Goal: Transaction & Acquisition: Subscribe to service/newsletter

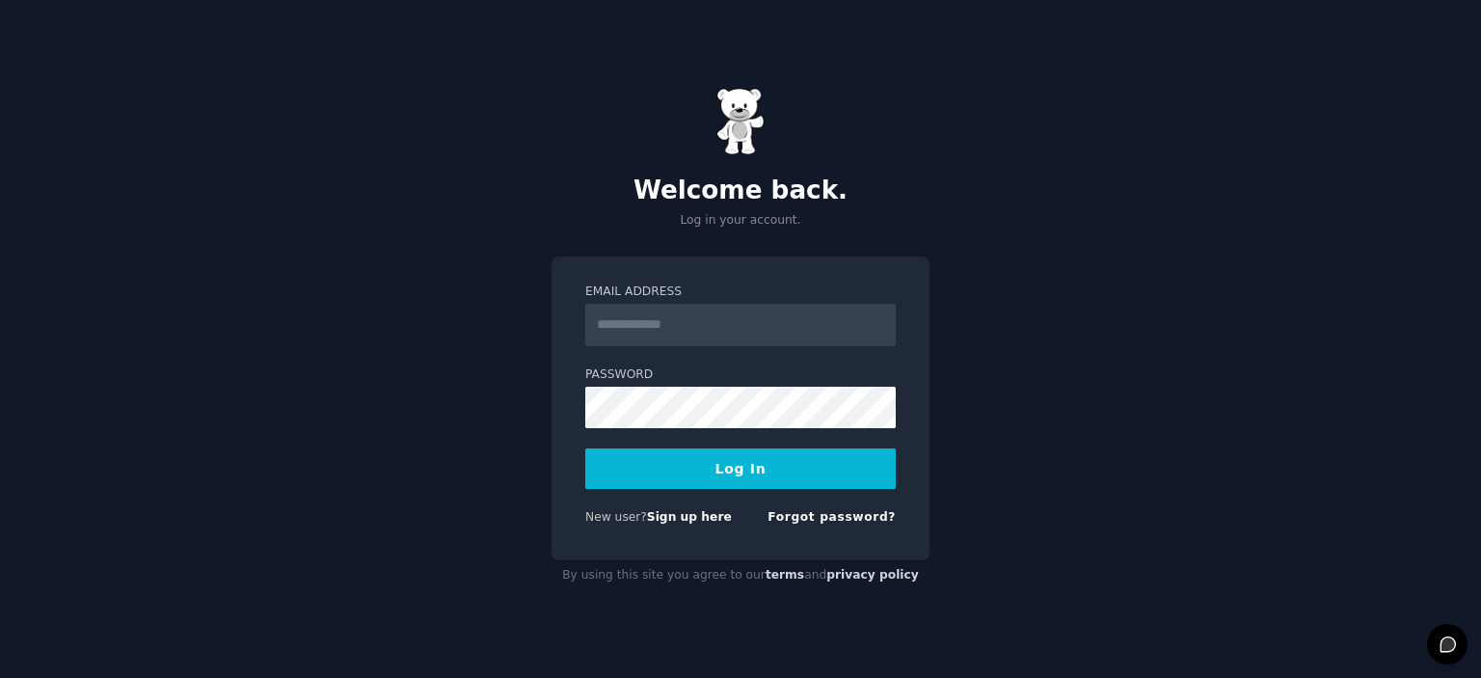
click at [702, 330] on input "Email Address" at bounding box center [740, 325] width 311 height 42
type input "**********"
click at [756, 474] on button "Log In" at bounding box center [740, 468] width 311 height 41
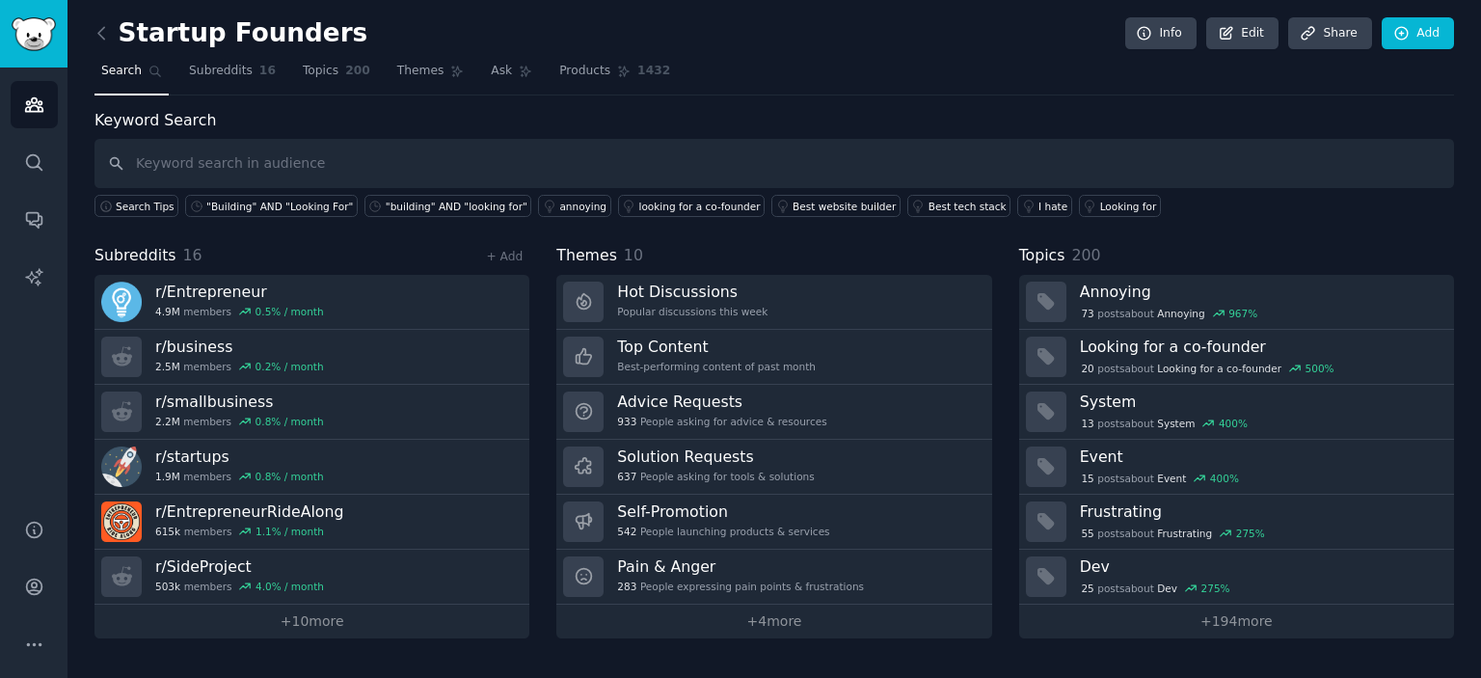
click at [335, 169] on input "text" at bounding box center [775, 163] width 1360 height 49
type input "IT infrastructure monitoring"
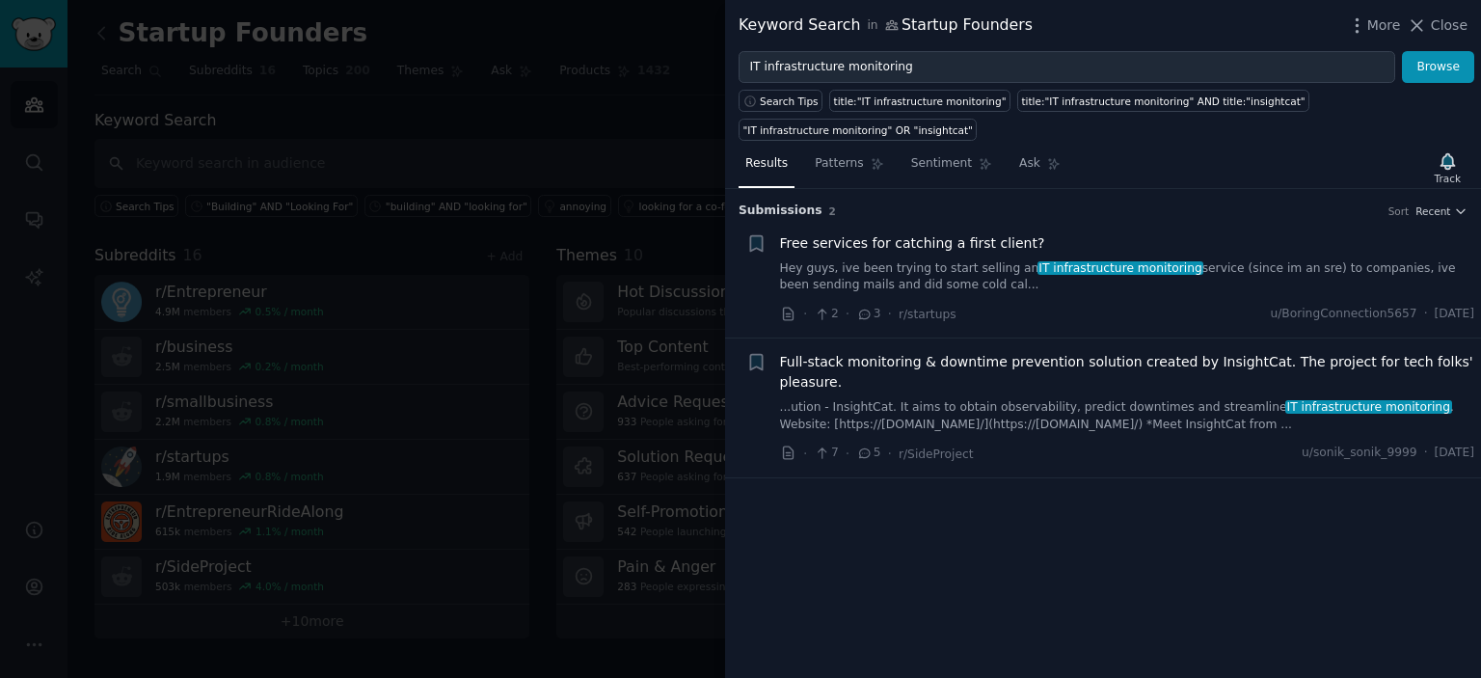
click at [884, 260] on link "Hey guys, ive been trying to start selling an IT infrastructure monitoring serv…" at bounding box center [1127, 277] width 695 height 34
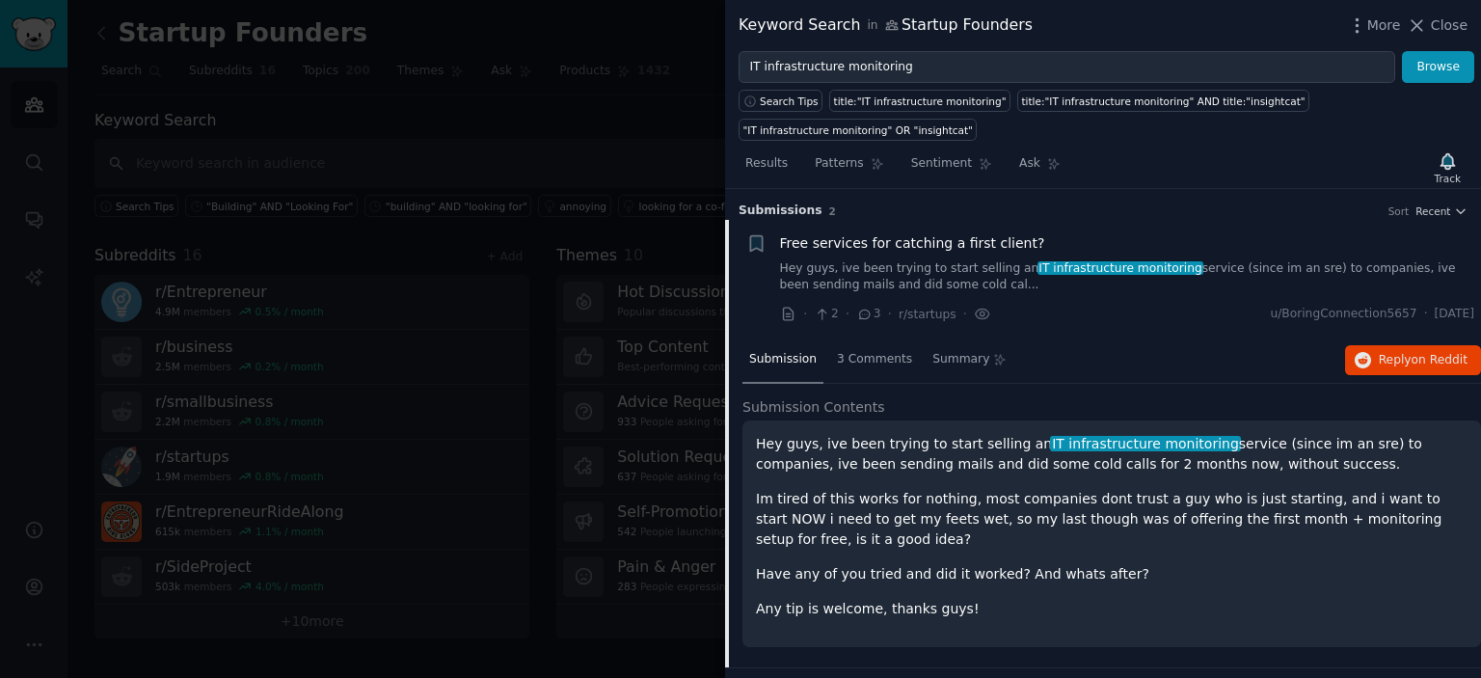
scroll to position [30, 0]
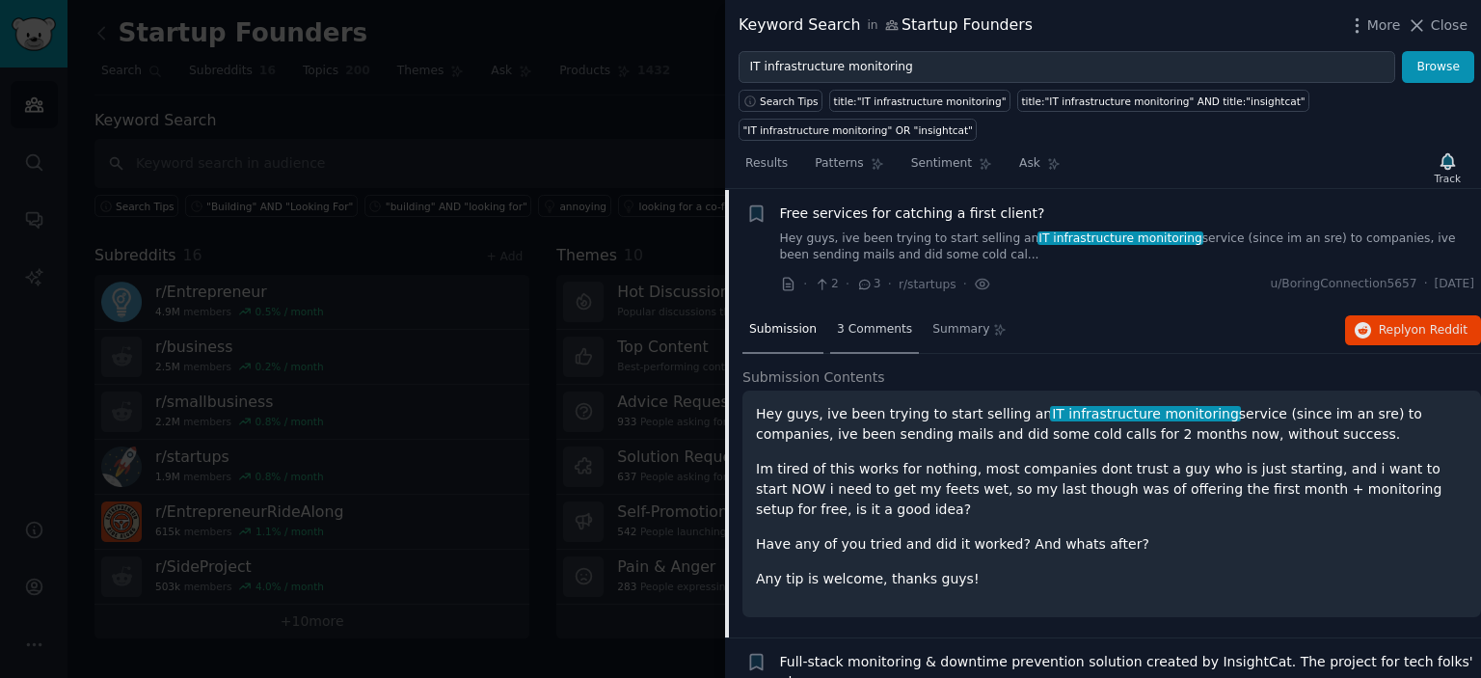
click at [860, 321] on span "3 Comments" at bounding box center [874, 329] width 75 height 17
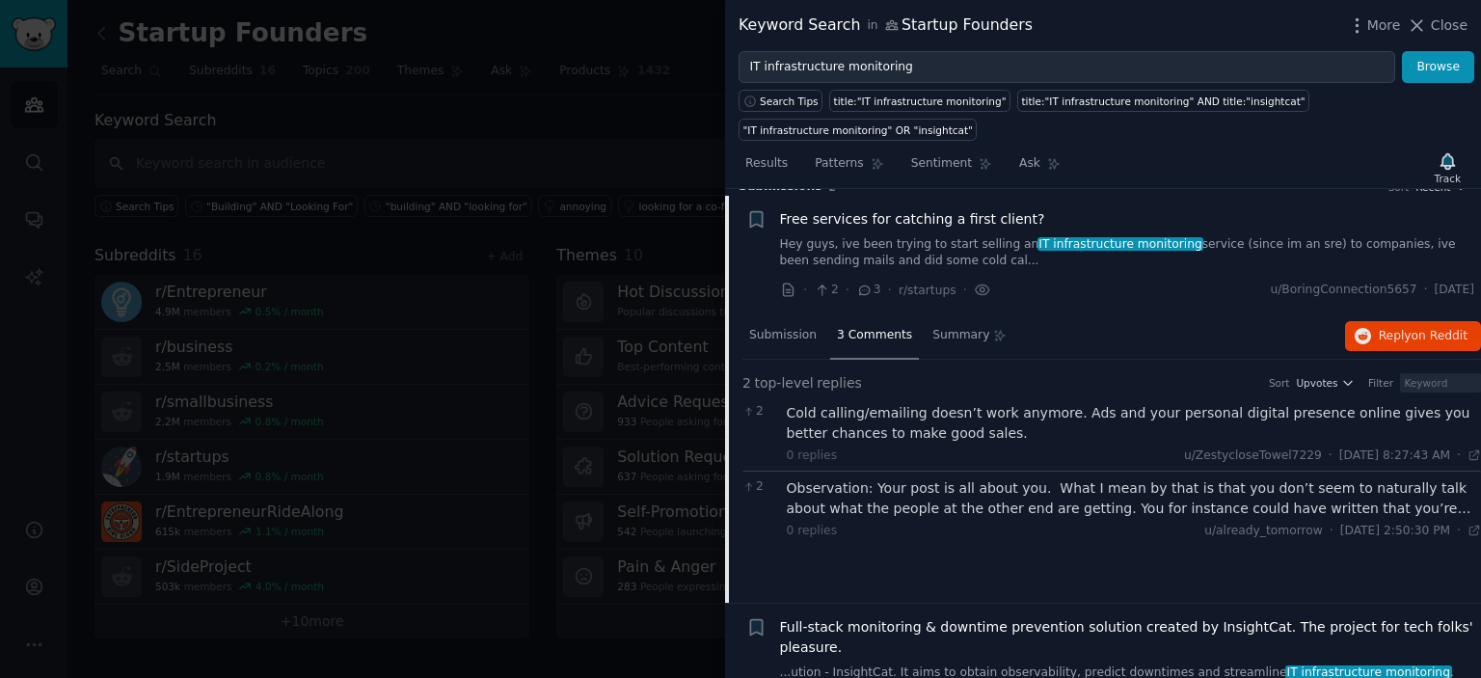
scroll to position [39, 0]
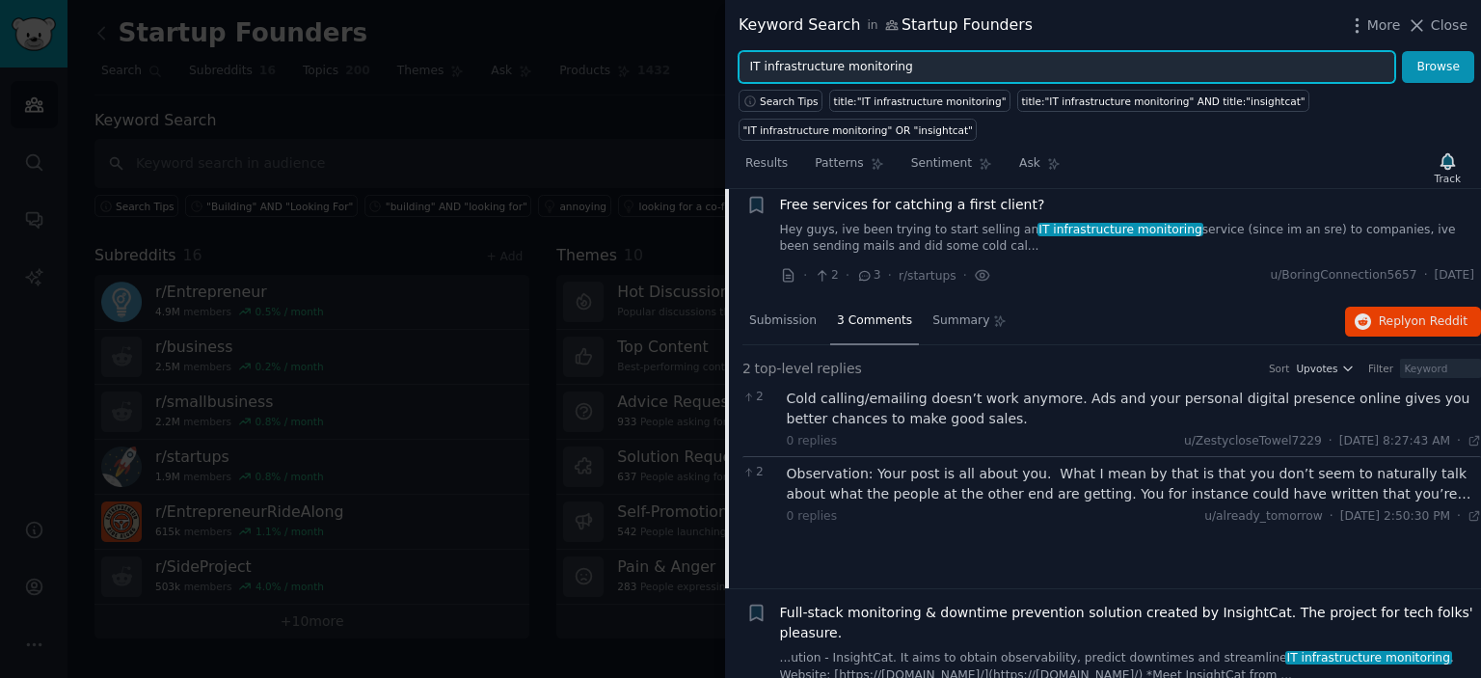
click at [1005, 68] on input "IT infrastructure monitoring" at bounding box center [1067, 67] width 657 height 33
type input "Infrastructure Monitoring"
click at [1402, 51] on button "Browse" at bounding box center [1438, 67] width 72 height 33
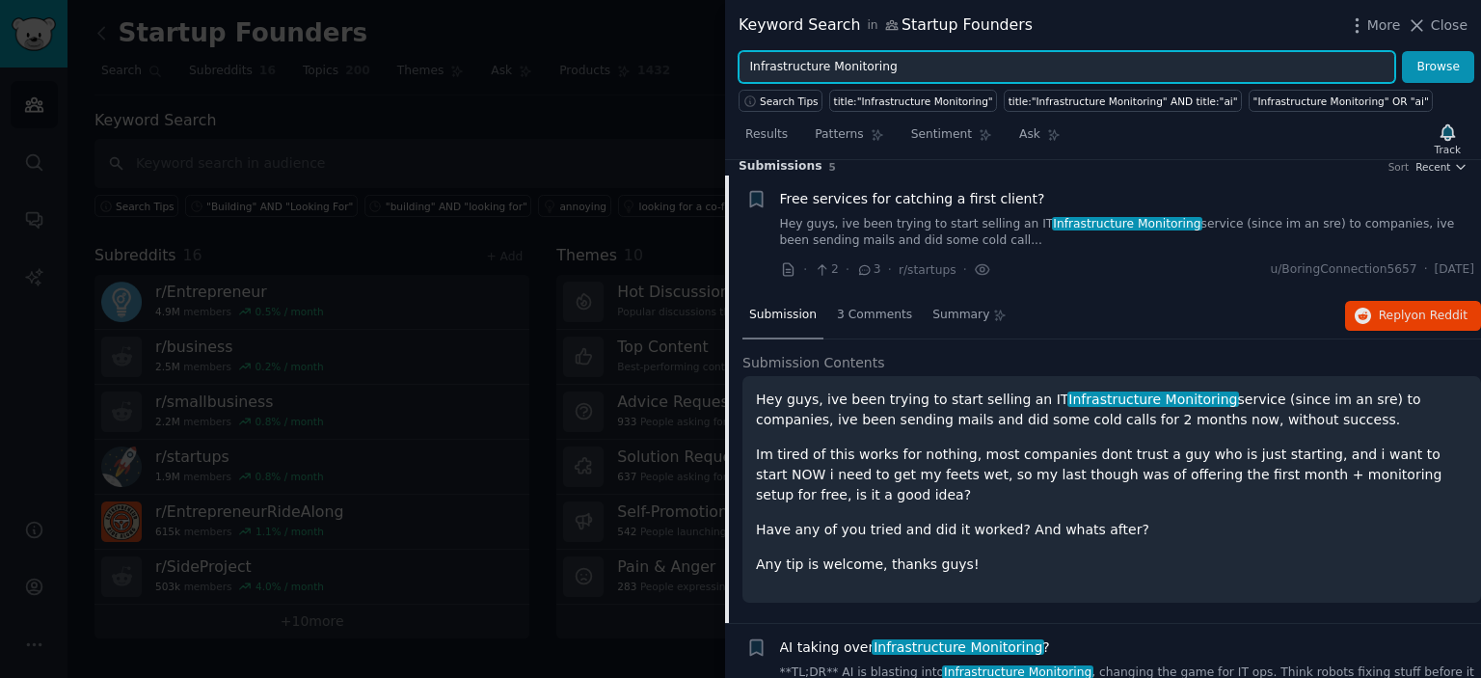
scroll to position [0, 0]
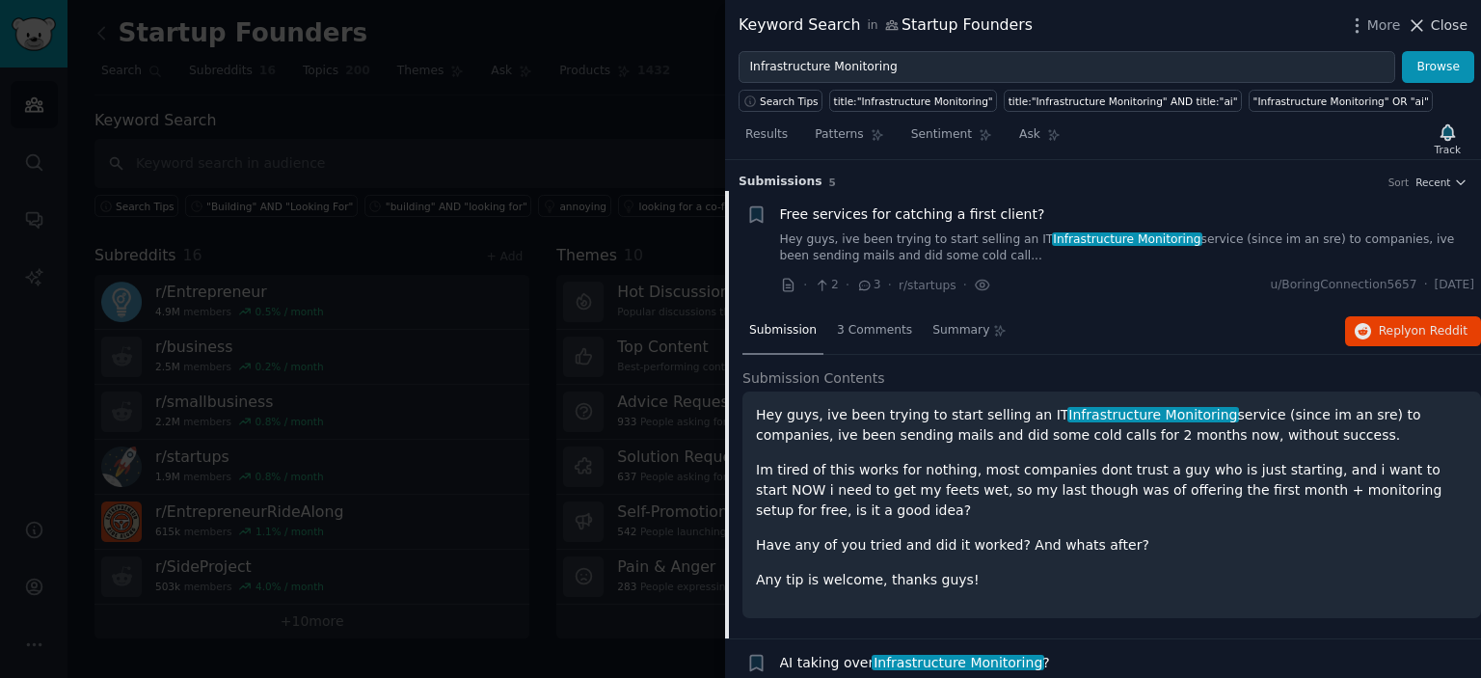
click at [1445, 23] on span "Close" at bounding box center [1449, 25] width 37 height 20
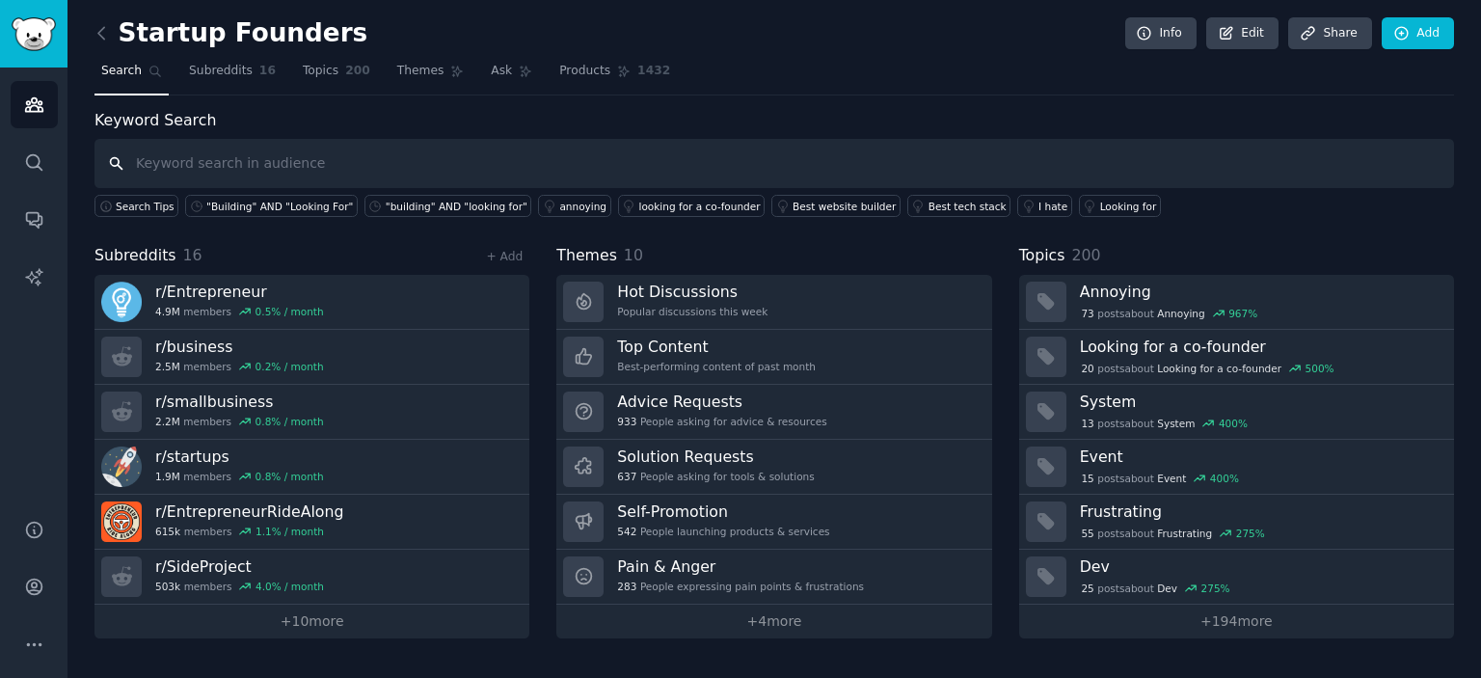
click at [343, 159] on input "text" at bounding box center [775, 163] width 1360 height 49
type input "Transport management system"
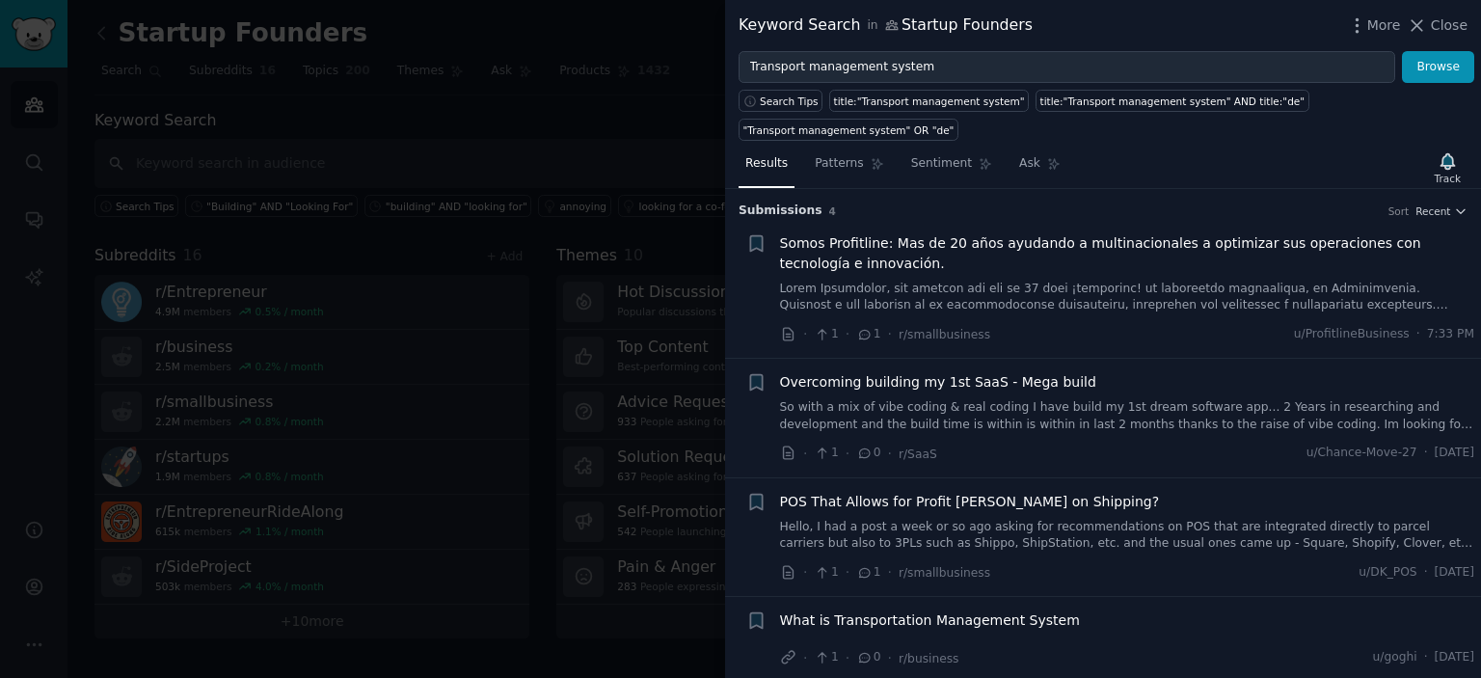
click at [1079, 240] on span "Somos Profitline: Mas de 20 años ayudando a multinacionales a optimizar sus ope…" at bounding box center [1127, 253] width 695 height 41
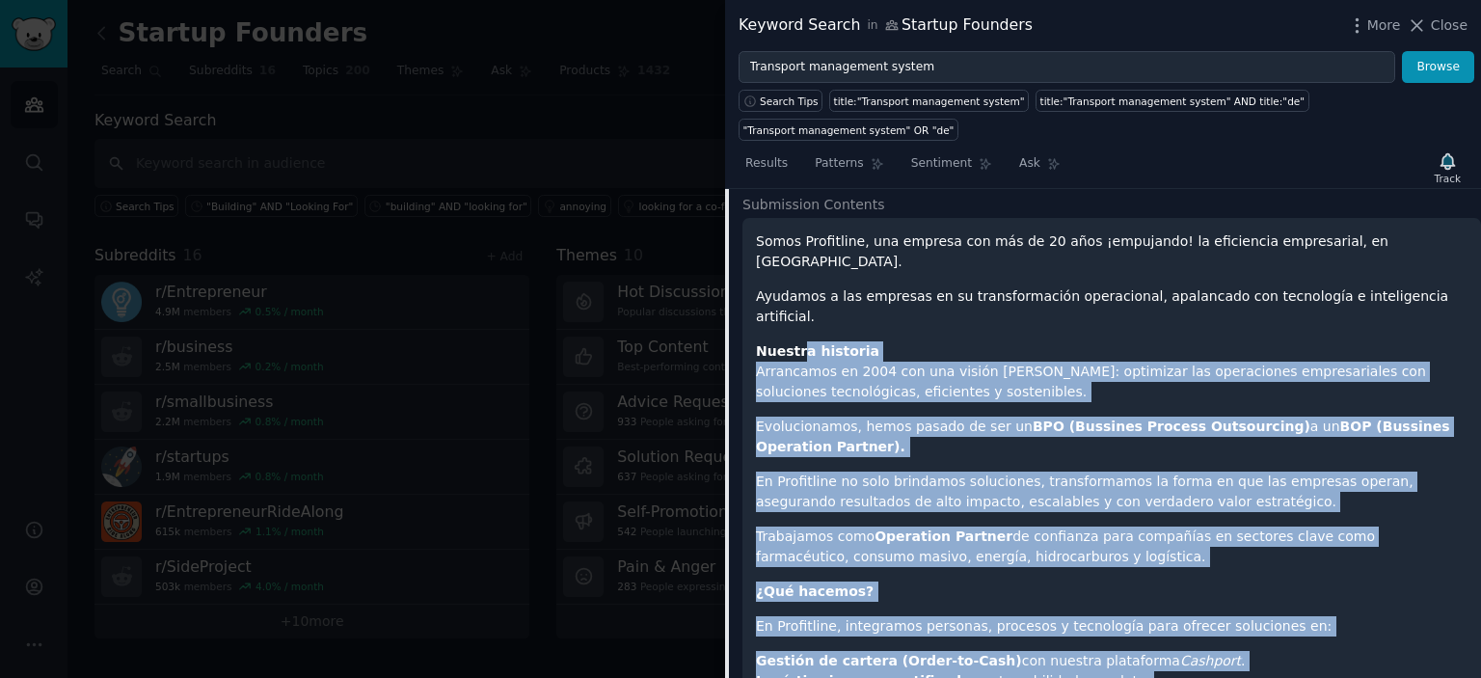
scroll to position [126, 0]
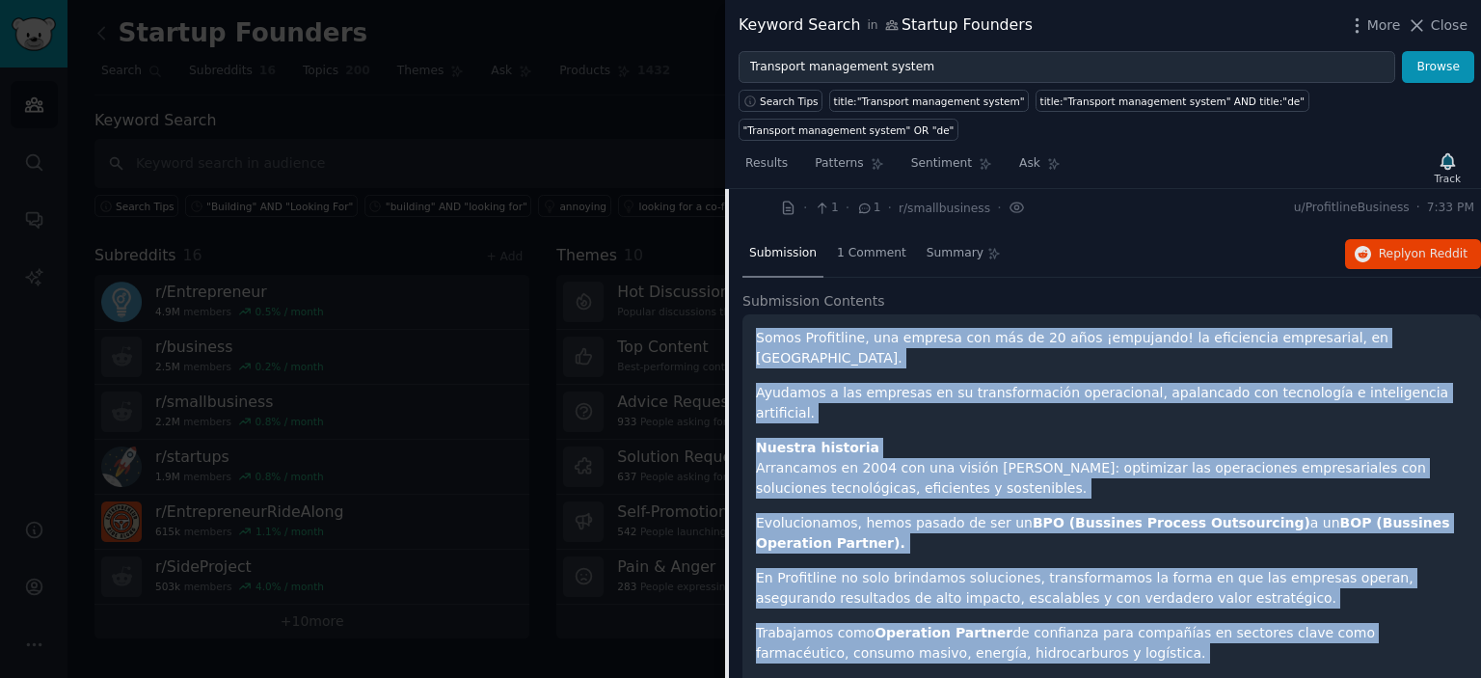
drag, startPoint x: 1210, startPoint y: 384, endPoint x: 759, endPoint y: 305, distance: 458.2
copy div "Lorem Ipsumdolor, sit ametcon adi eli se 88 doei ¡temporinc! ut laboreetdo magn…"
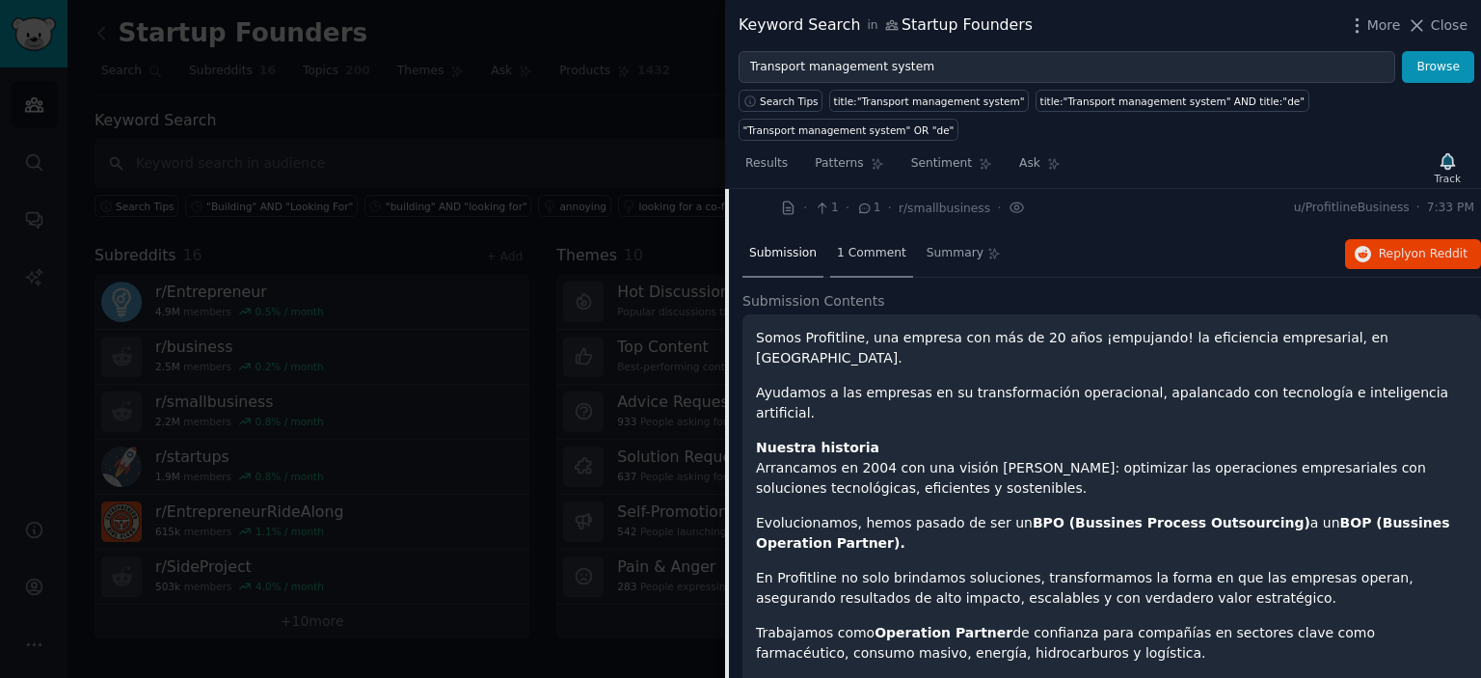
click at [880, 245] on span "1 Comment" at bounding box center [871, 253] width 69 height 17
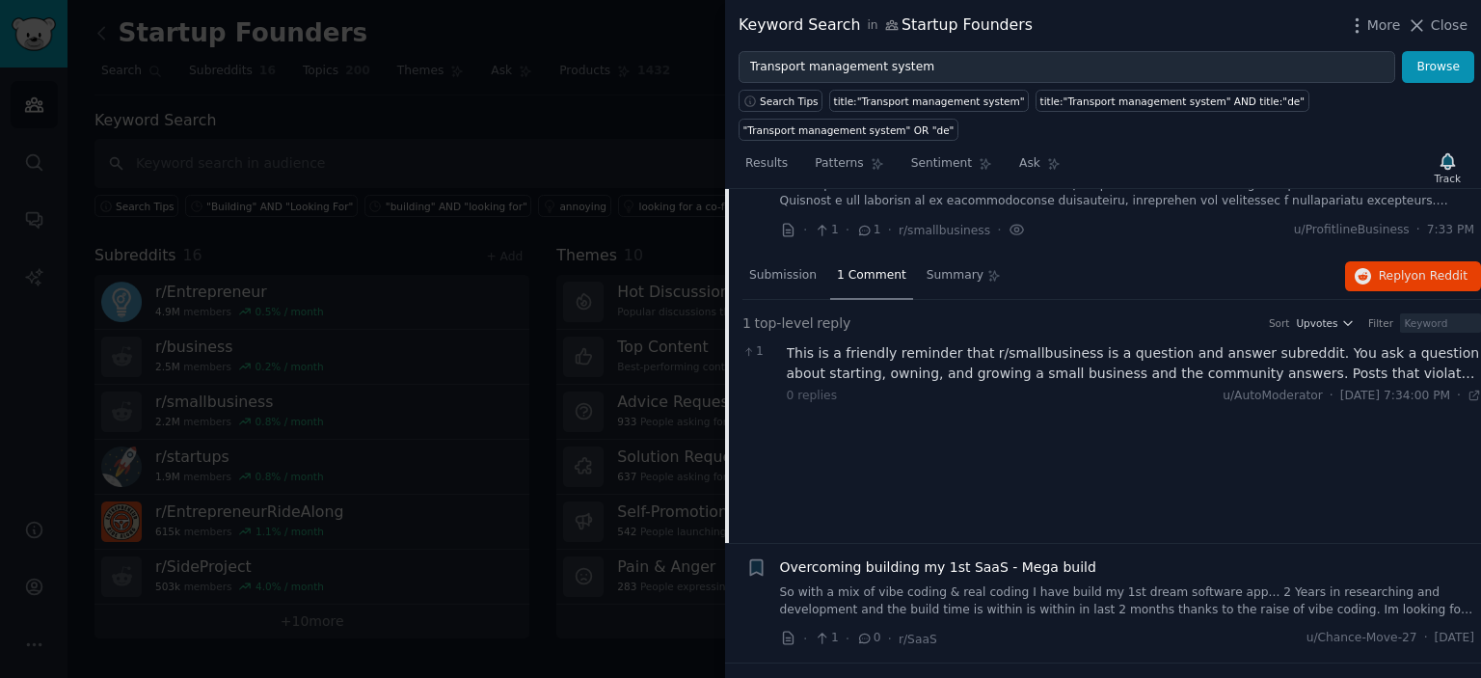
scroll to position [0, 0]
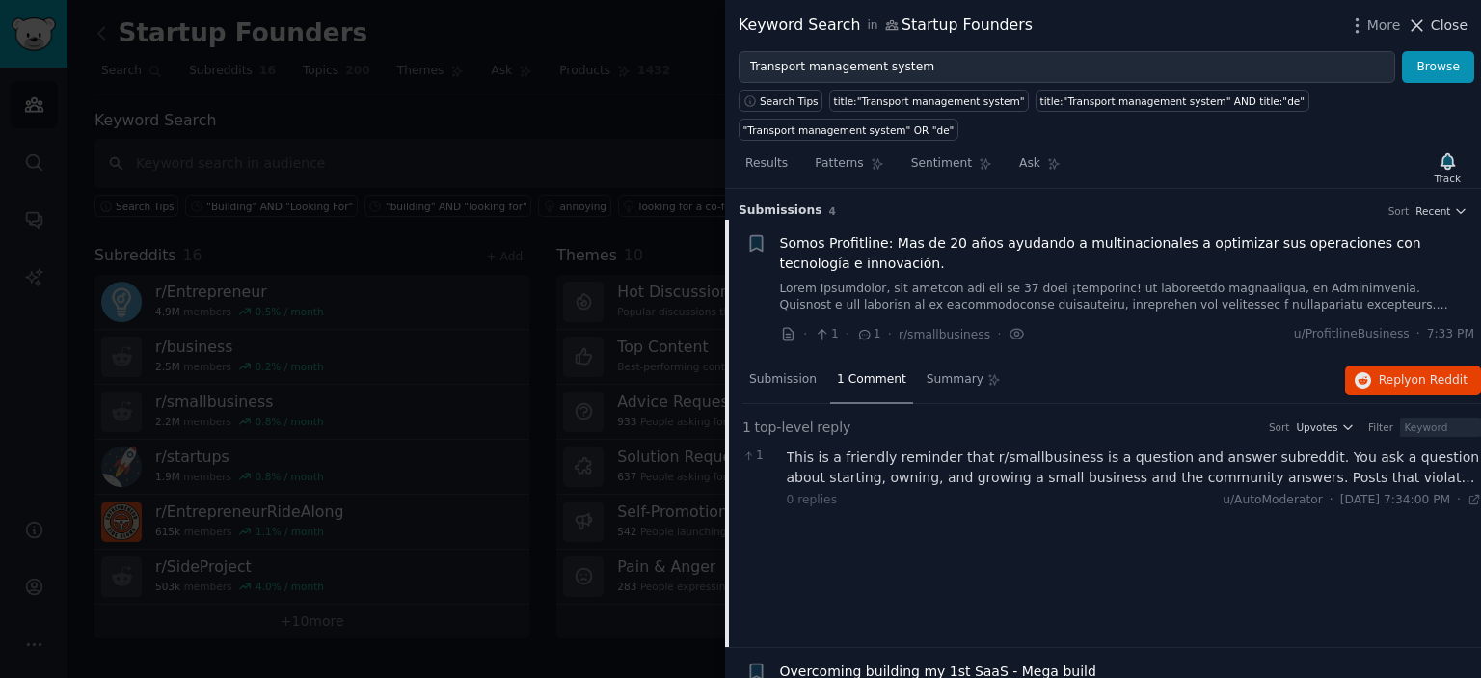
click at [1450, 25] on span "Close" at bounding box center [1449, 25] width 37 height 20
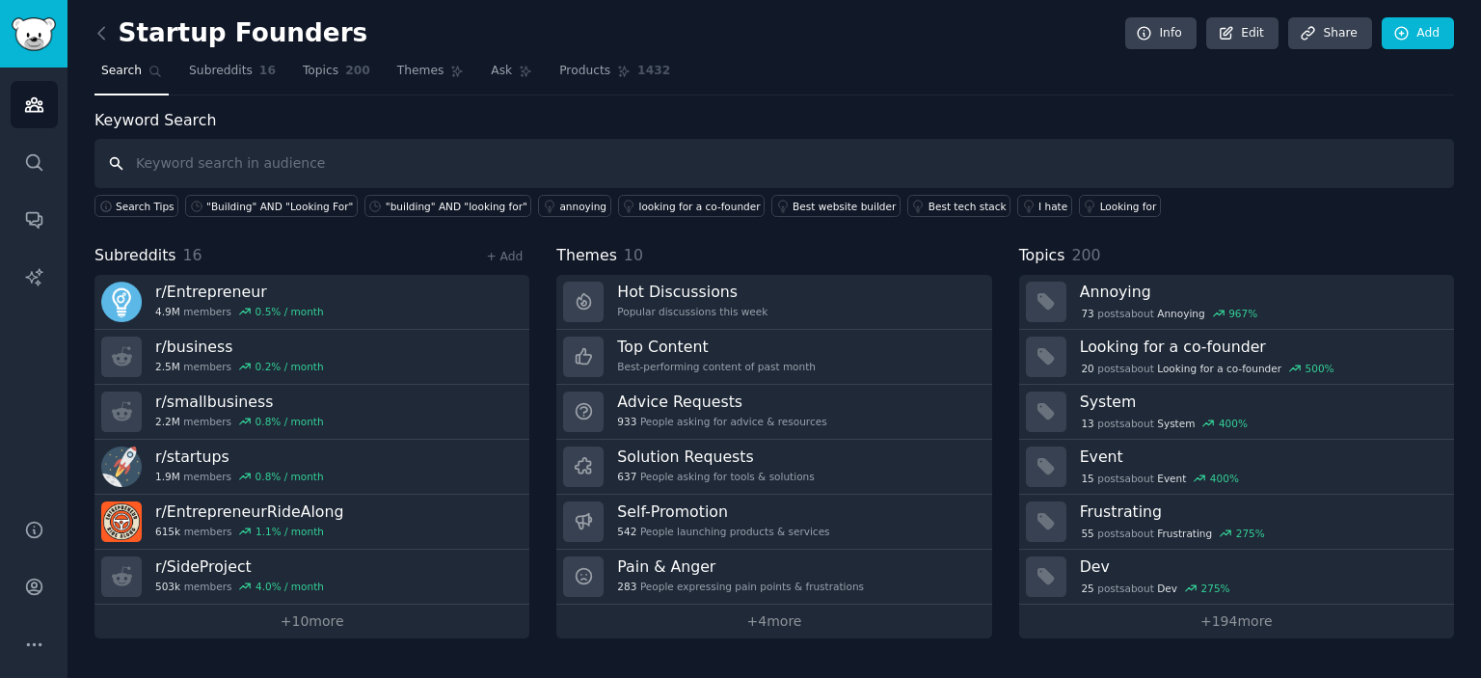
click at [370, 149] on input "text" at bounding box center [775, 163] width 1360 height 49
type input "fleet management"
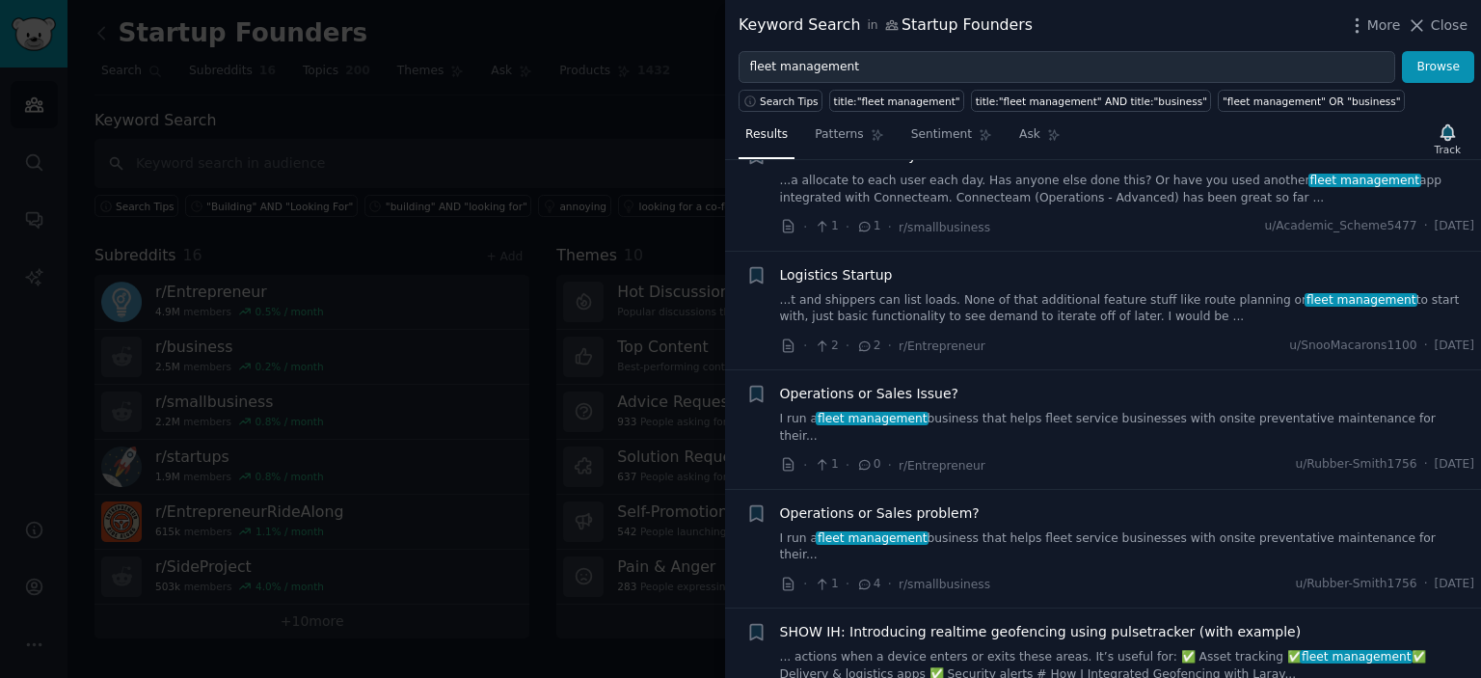
scroll to position [1929, 0]
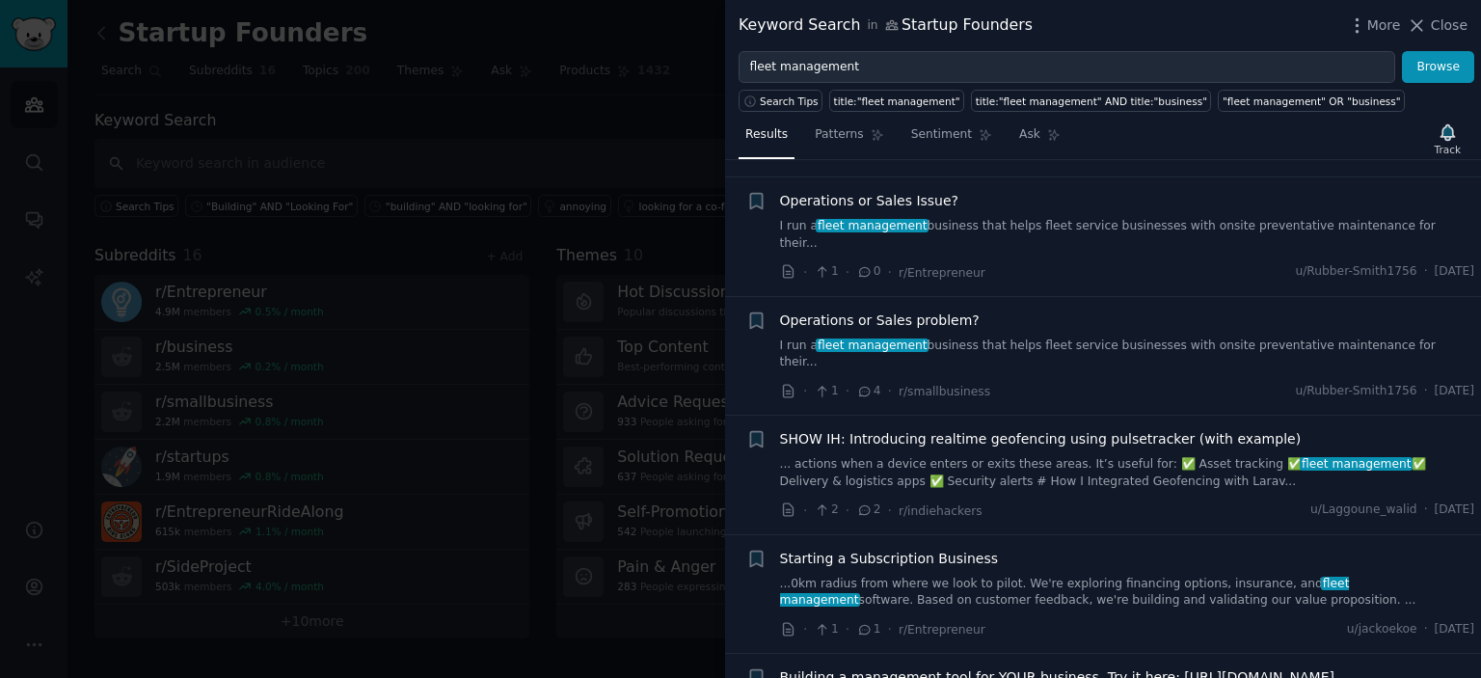
click at [1076, 381] on div "· 1 · 4 · r/smallbusiness u/Rubber-Smith1756 · [DATE]" at bounding box center [1127, 391] width 695 height 20
click at [1074, 338] on link "I run a fleet management business that helps fleet service businesses with onsi…" at bounding box center [1127, 355] width 695 height 34
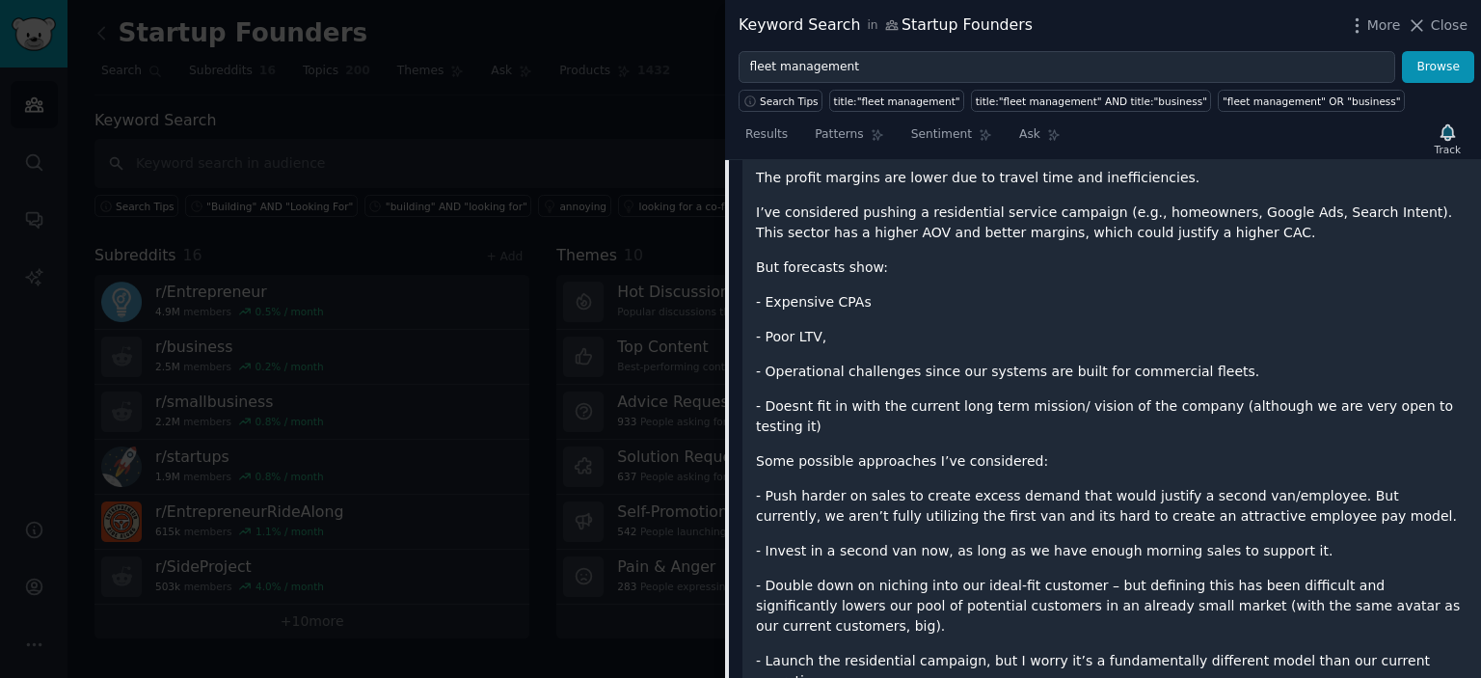
scroll to position [2045, 0]
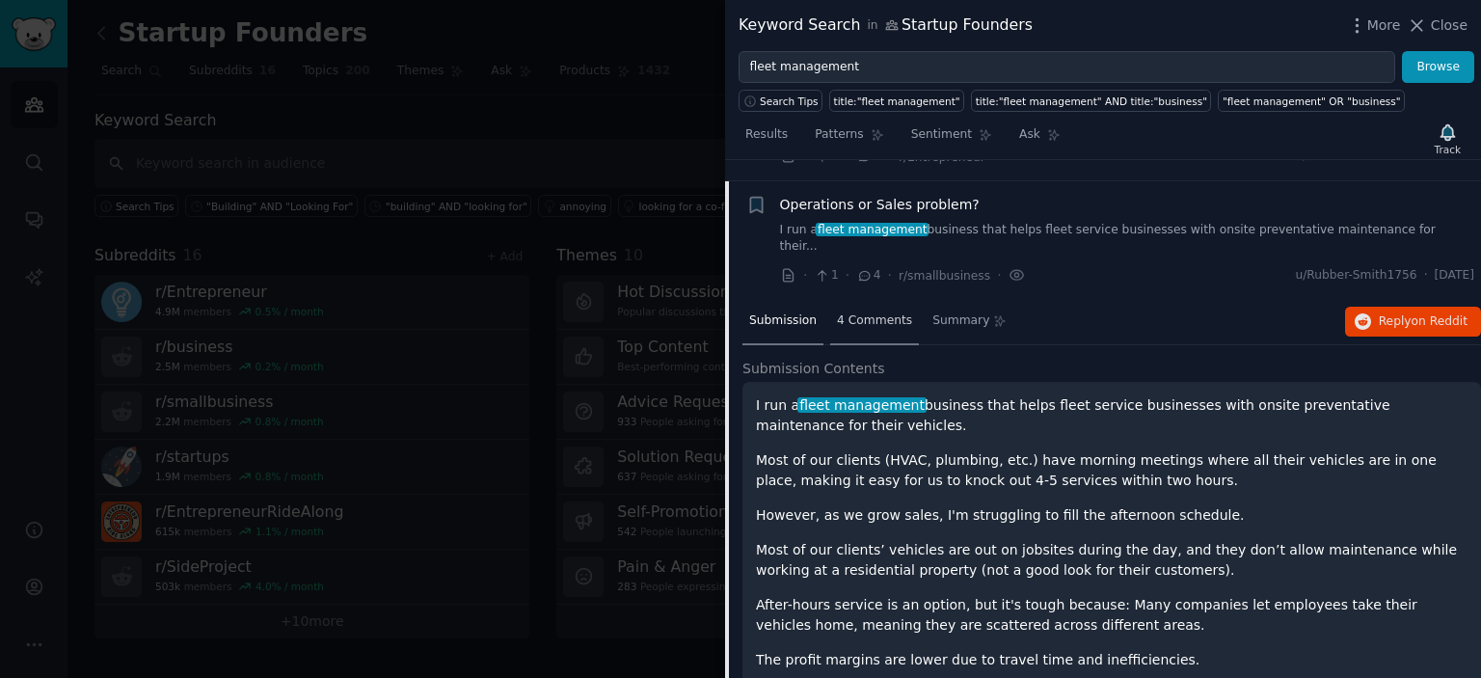
click at [870, 299] on div "4 Comments" at bounding box center [874, 322] width 89 height 46
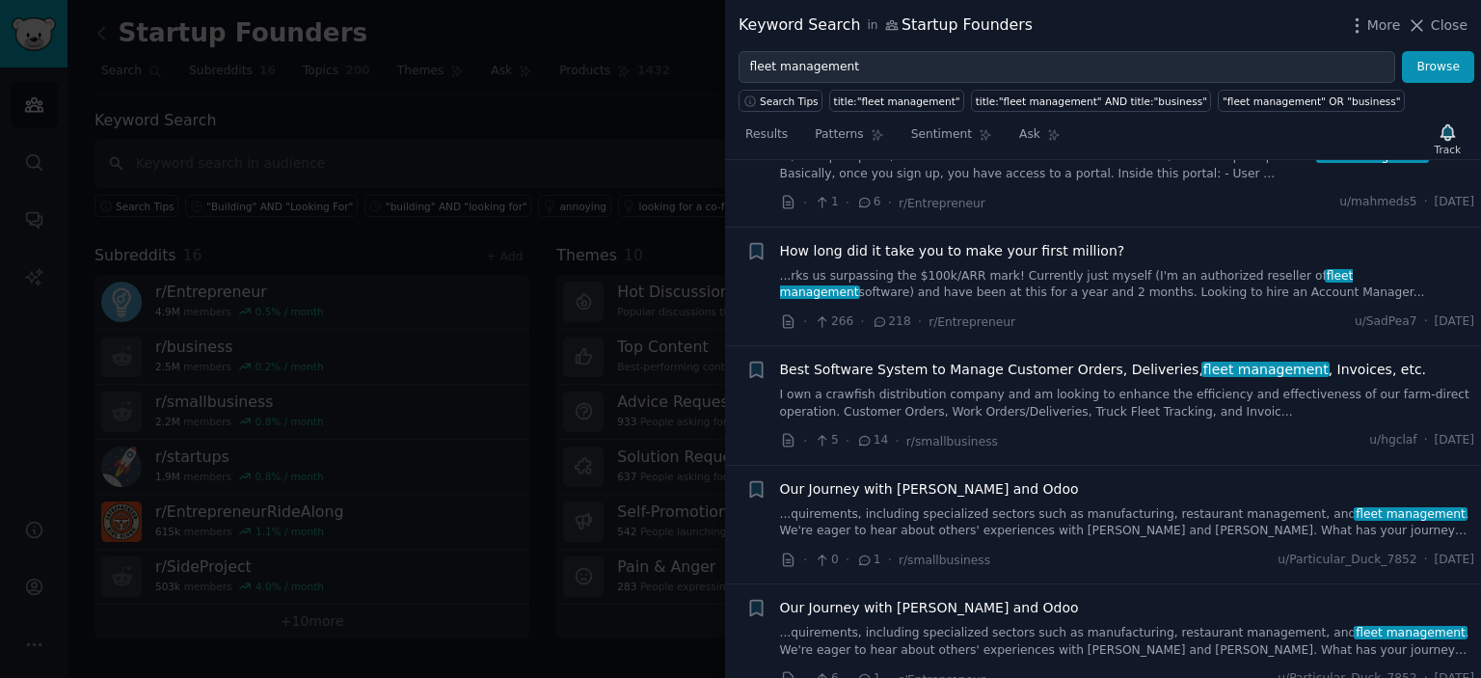
scroll to position [3588, 0]
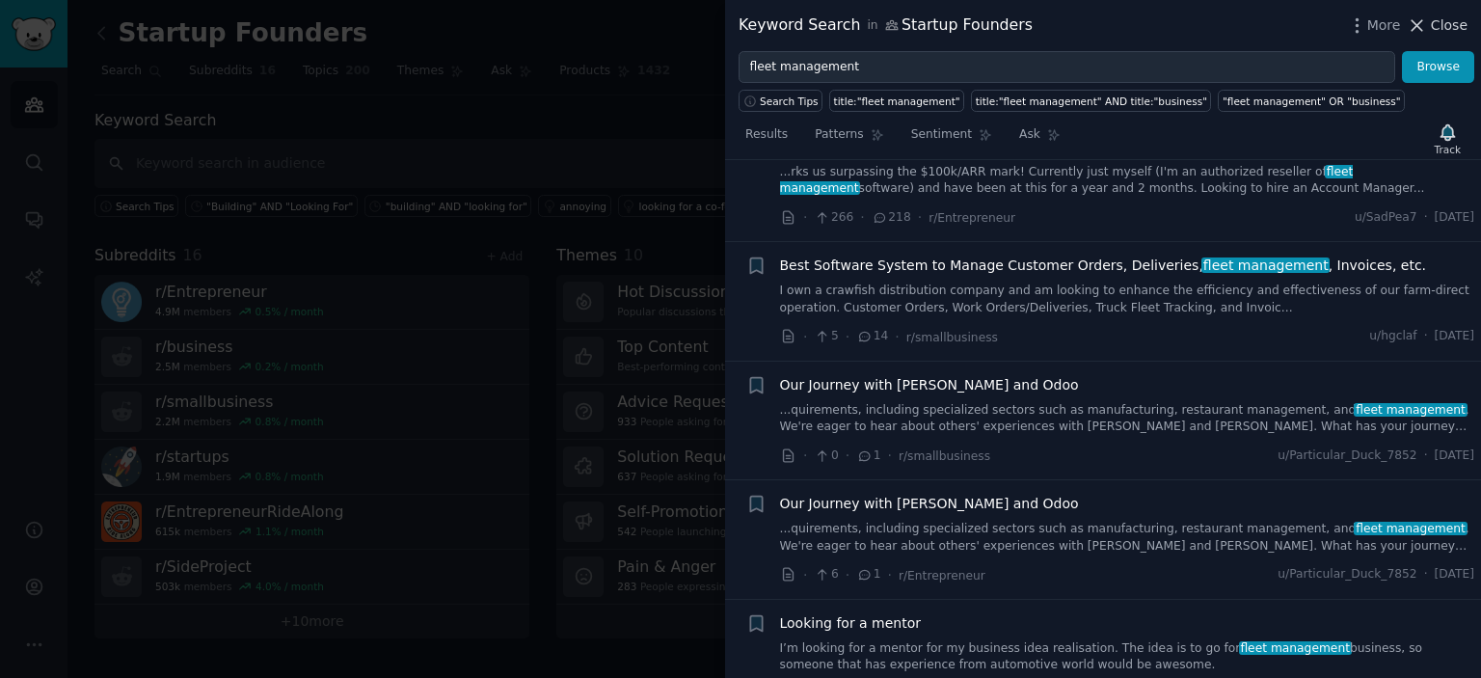
click at [1439, 25] on span "Close" at bounding box center [1449, 25] width 37 height 20
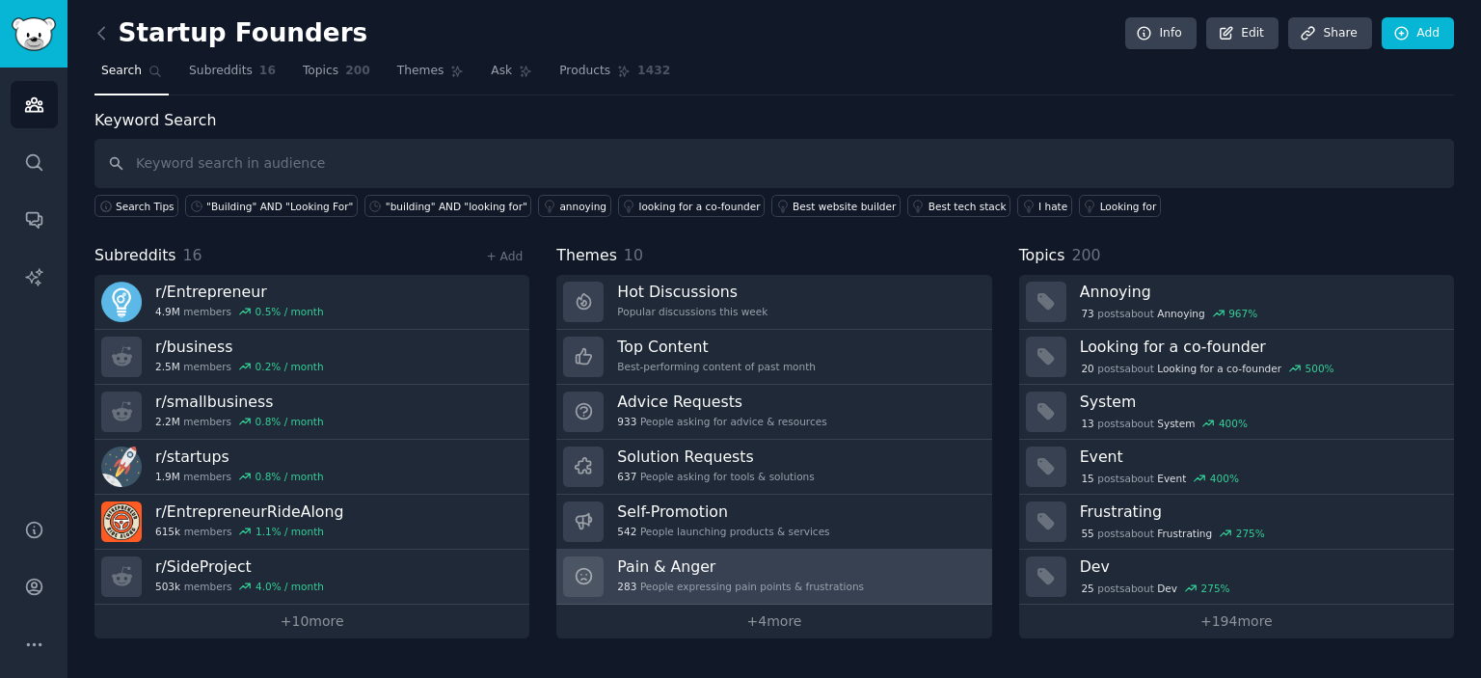
click at [702, 582] on div "283 People expressing pain points & frustrations" at bounding box center [740, 587] width 247 height 14
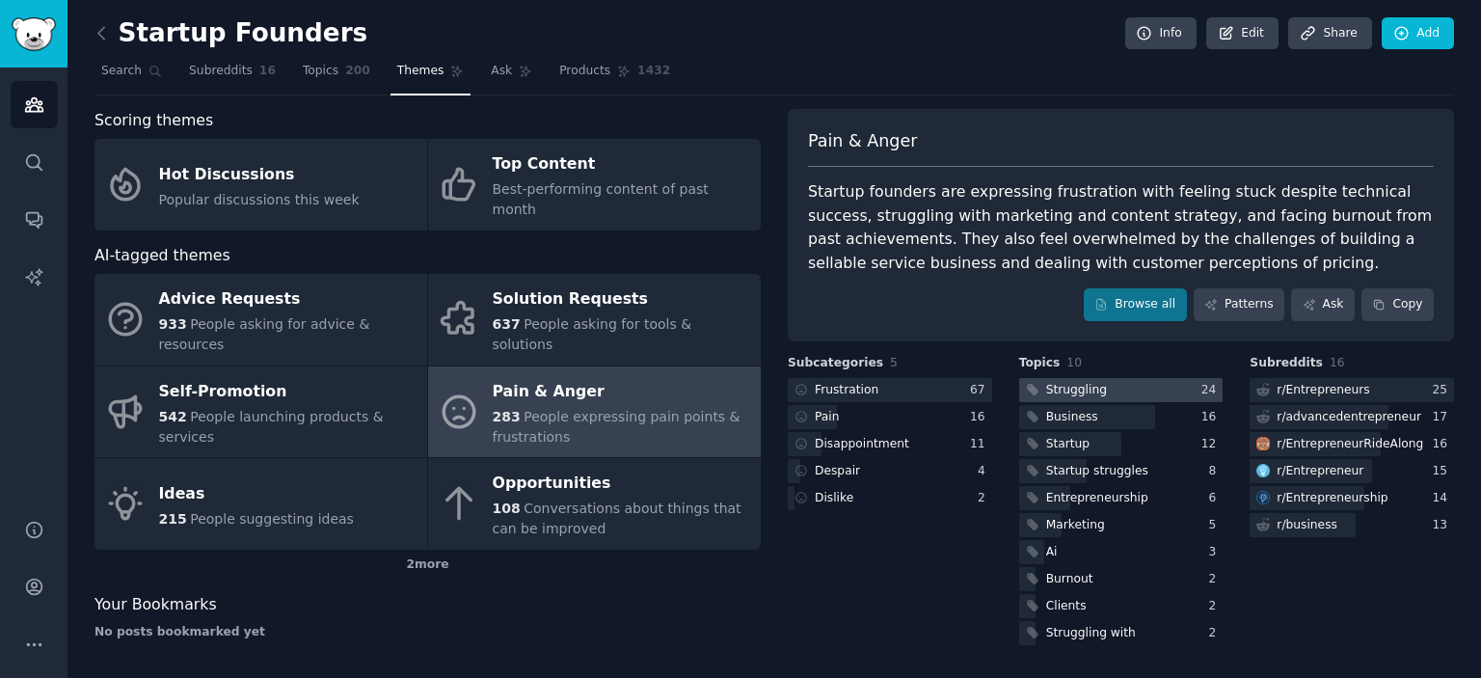
click at [1097, 390] on div "Struggling" at bounding box center [1076, 390] width 61 height 17
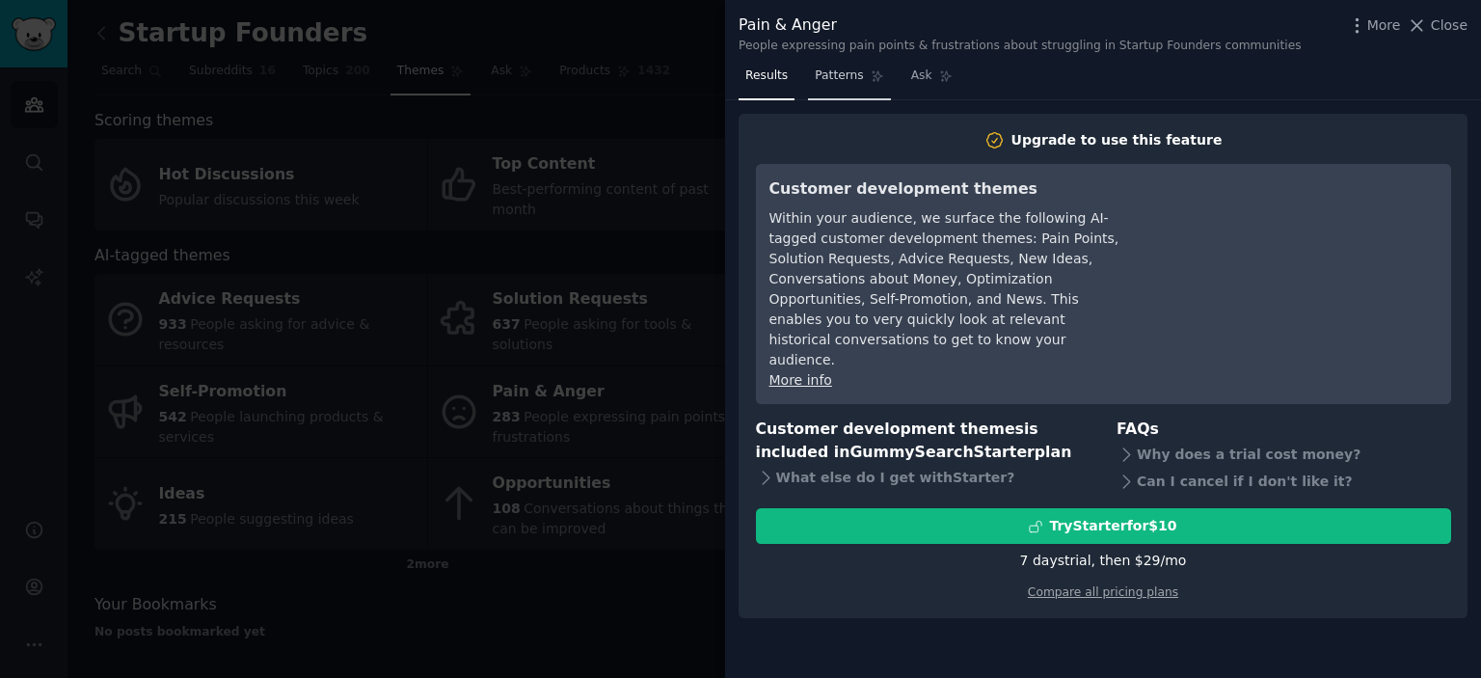
click at [827, 74] on span "Patterns" at bounding box center [839, 76] width 48 height 17
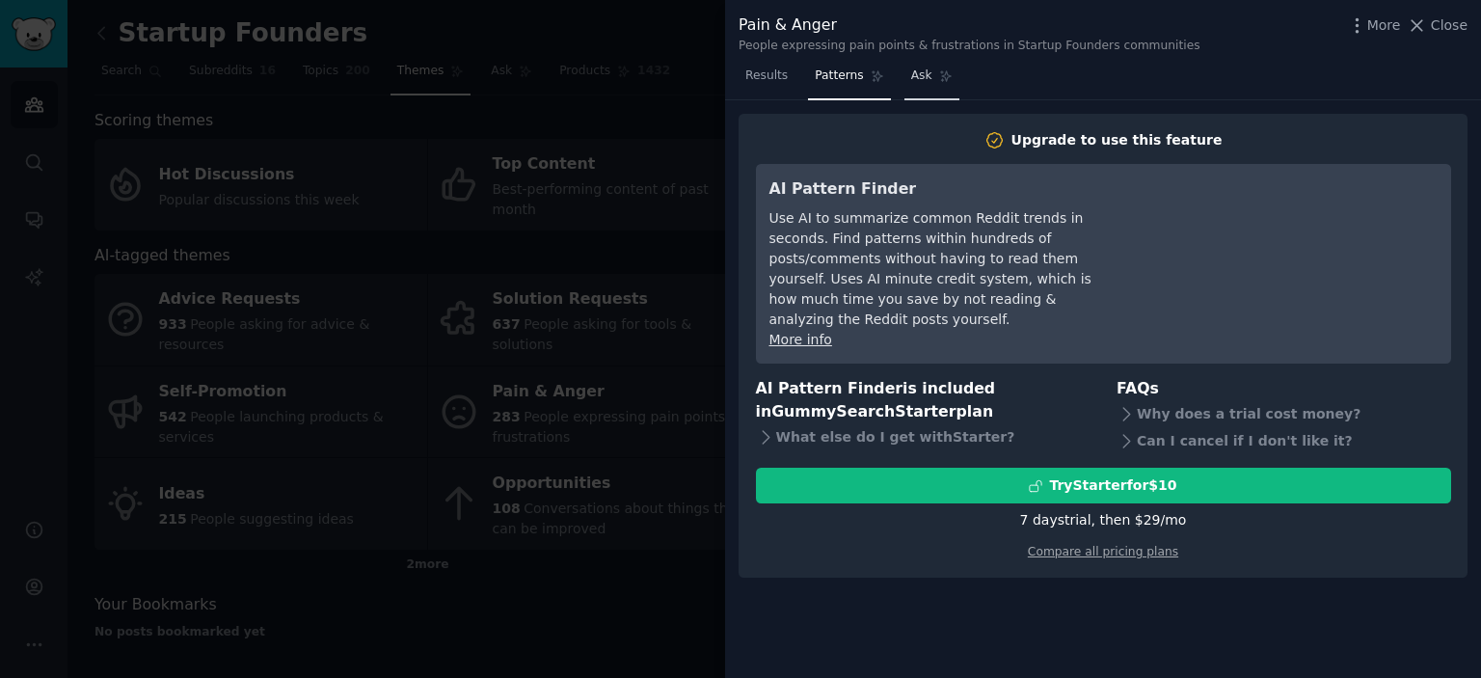
click at [918, 77] on span "Ask" at bounding box center [921, 76] width 21 height 17
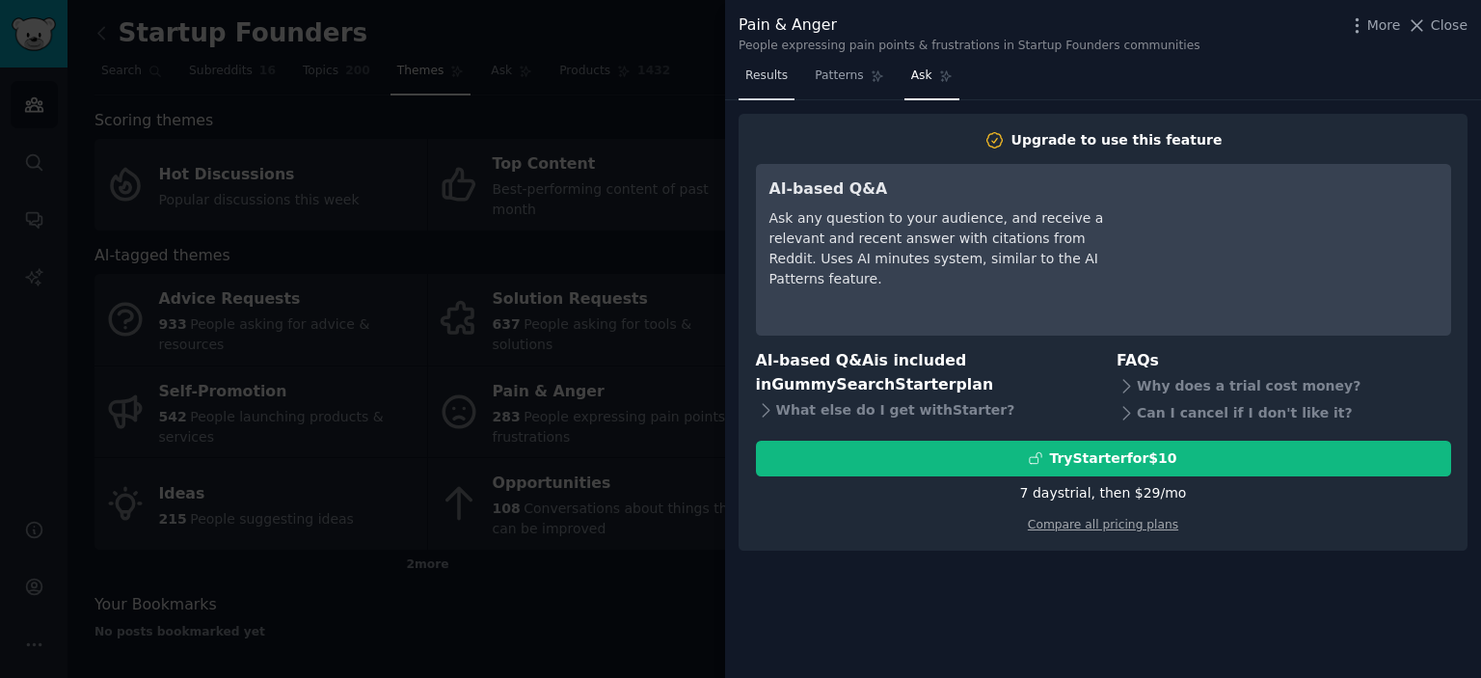
click at [775, 76] on span "Results" at bounding box center [766, 76] width 42 height 17
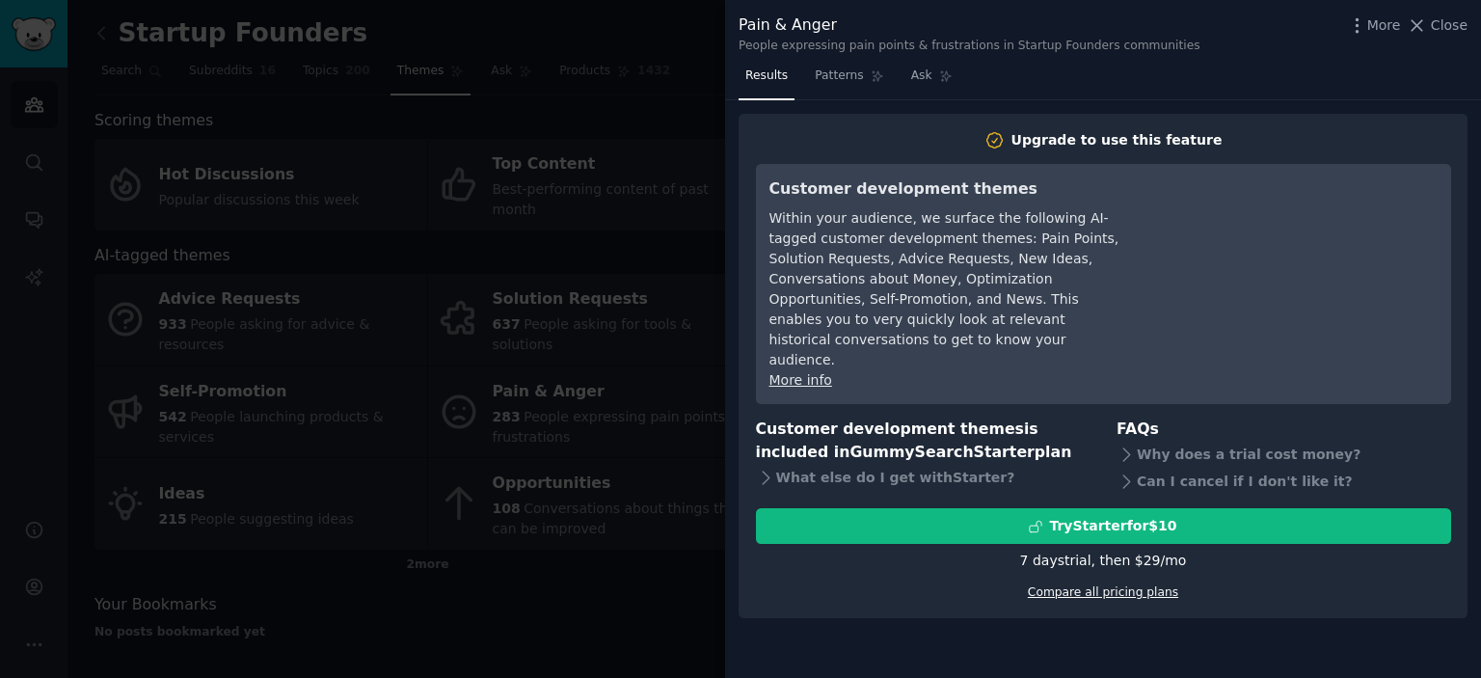
click at [1153, 585] on link "Compare all pricing plans" at bounding box center [1103, 592] width 150 height 14
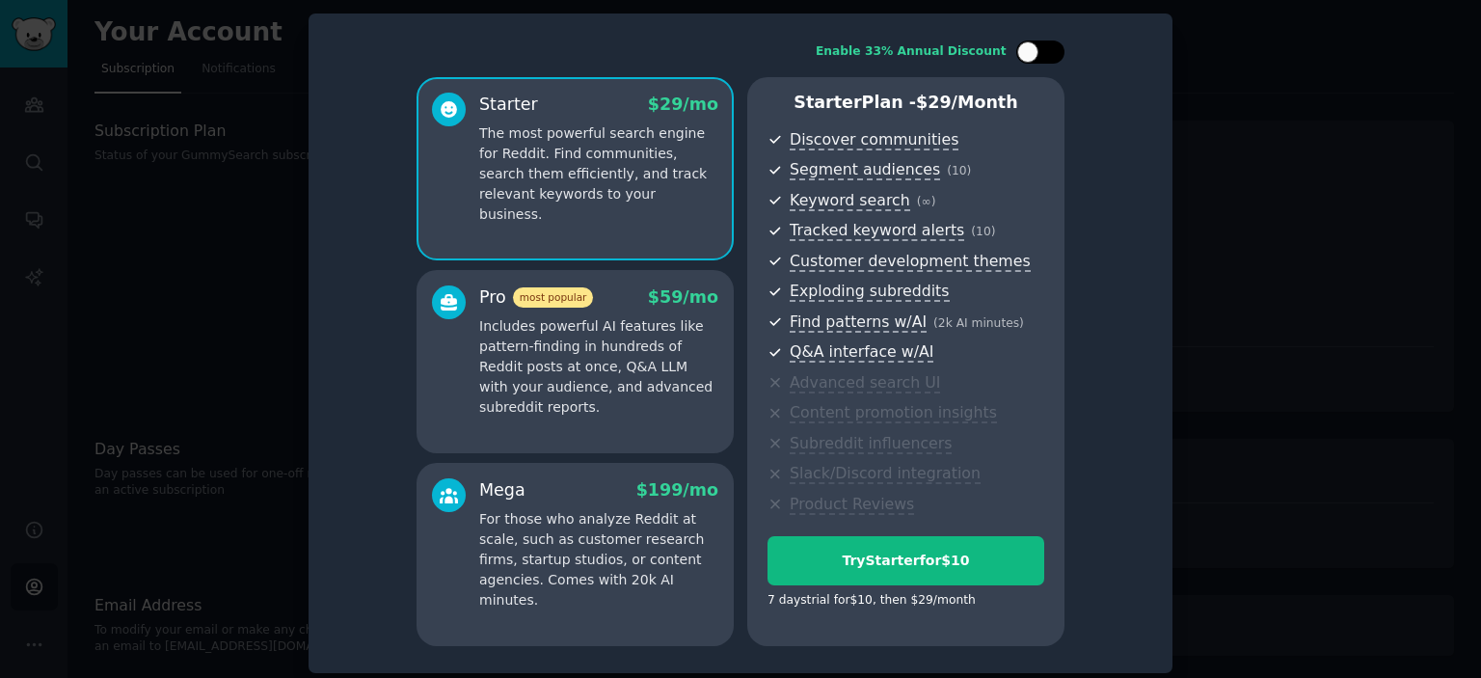
click at [1038, 63] on div at bounding box center [1040, 52] width 48 height 23
click at [1038, 53] on div at bounding box center [1040, 52] width 48 height 23
checkbox input "false"
click at [192, 260] on div at bounding box center [740, 339] width 1481 height 678
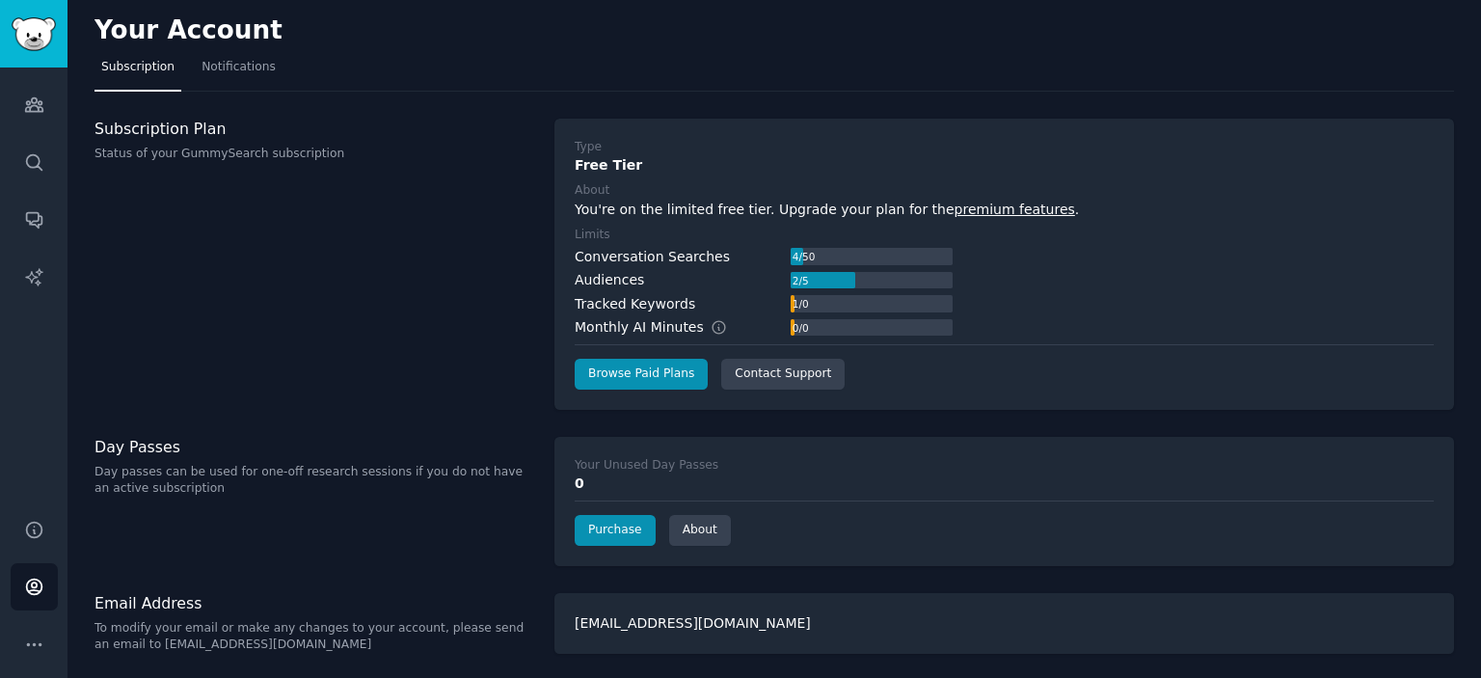
scroll to position [3, 0]
